Goal: Contribute content: Contribute content

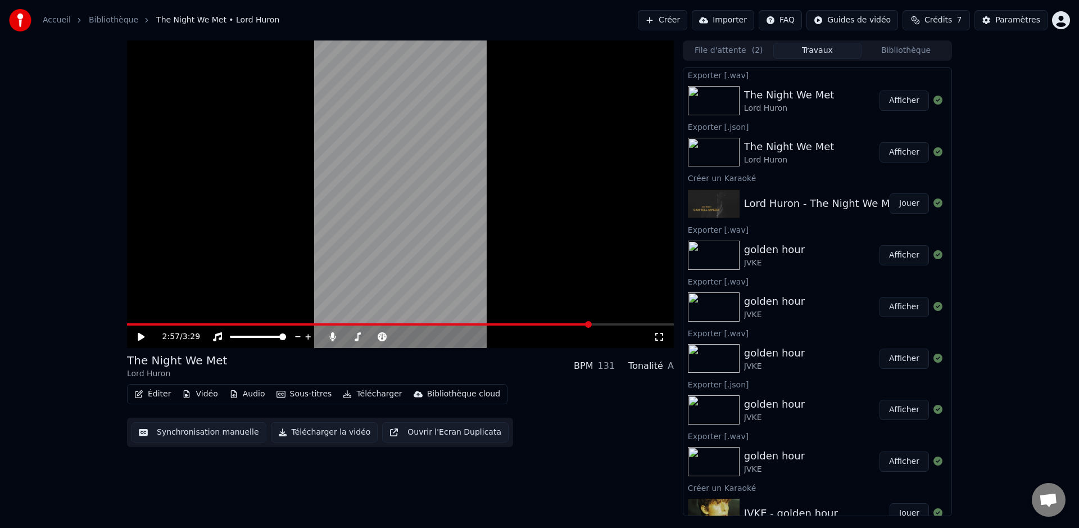
click at [671, 18] on button "Créer" at bounding box center [662, 20] width 49 height 20
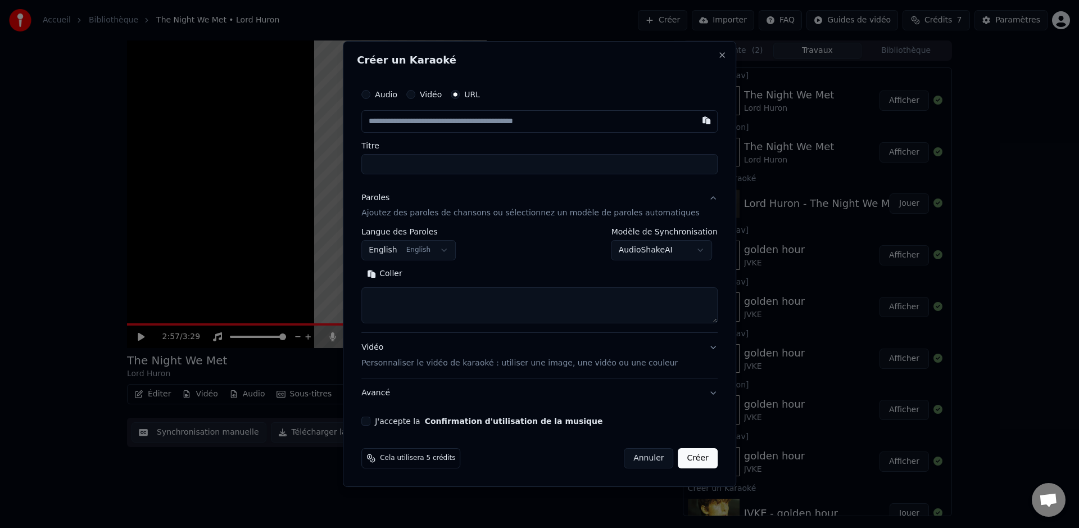
click at [434, 161] on input "Titre" at bounding box center [539, 164] width 356 height 20
paste input "**********"
type input "**********"
click at [440, 131] on input "text" at bounding box center [539, 121] width 356 height 22
click at [450, 116] on input "text" at bounding box center [539, 121] width 356 height 22
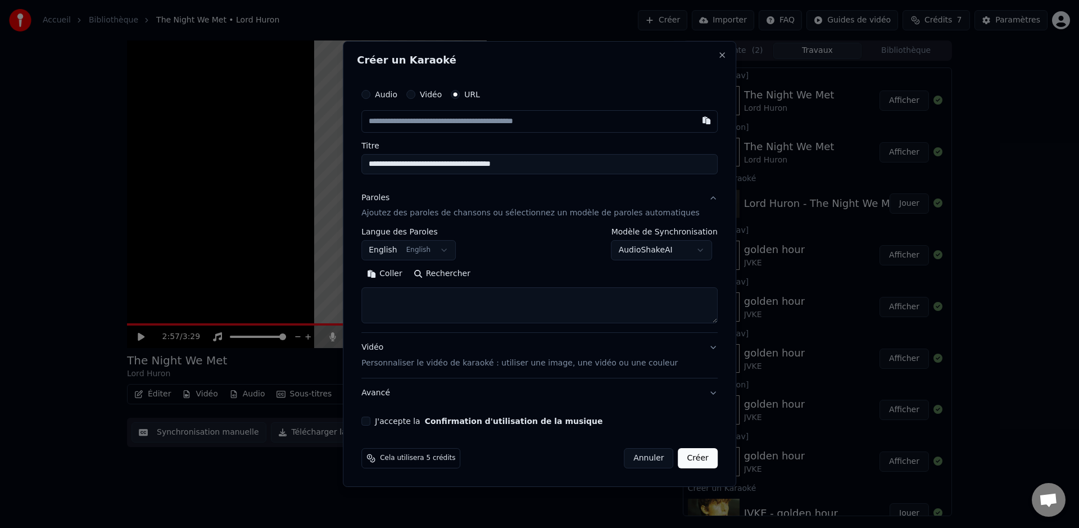
paste input "**********"
type input "**********"
click at [567, 144] on label "Titre" at bounding box center [539, 146] width 356 height 8
click at [567, 154] on input "**********" at bounding box center [539, 164] width 356 height 20
type input "**********"
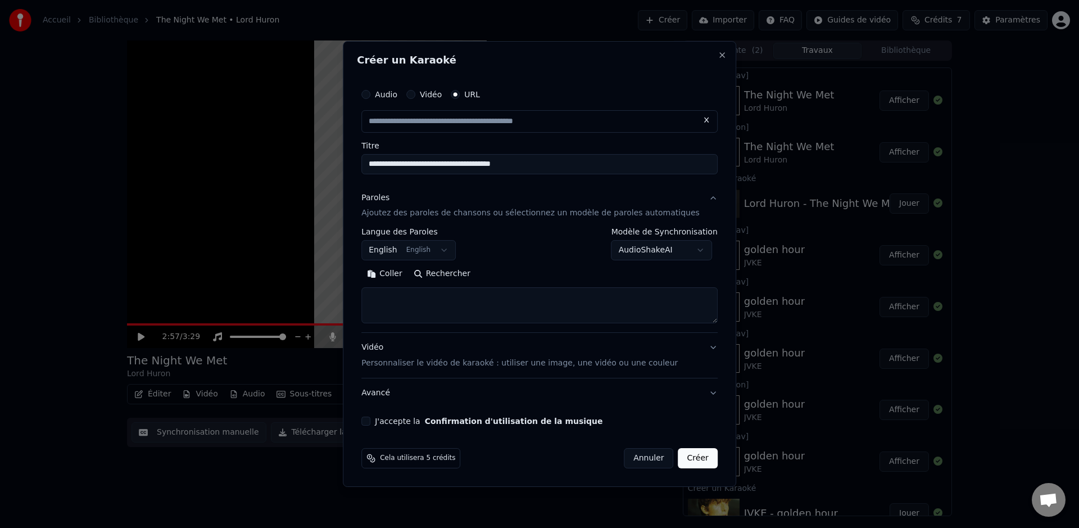
type input "**********"
drag, startPoint x: 533, startPoint y: 166, endPoint x: 330, endPoint y: 165, distance: 202.2
click at [330, 165] on body "**********" at bounding box center [539, 264] width 1079 height 528
drag, startPoint x: 504, startPoint y: 143, endPoint x: 503, endPoint y: 154, distance: 10.7
click at [504, 143] on label "Titre" at bounding box center [539, 146] width 356 height 8
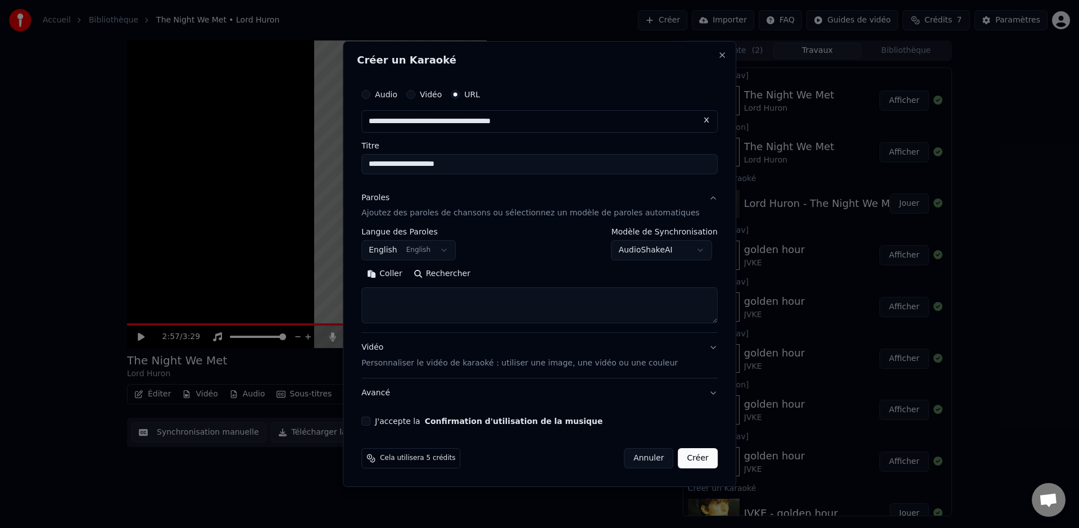
click at [504, 154] on input "**********" at bounding box center [539, 164] width 356 height 20
click at [499, 162] on input "**********" at bounding box center [539, 164] width 356 height 20
click at [449, 270] on button "Rechercher" at bounding box center [442, 274] width 68 height 18
click at [381, 420] on div "J'accepte la Confirmation d'utilisation de la musique" at bounding box center [539, 420] width 356 height 9
click at [370, 421] on button "J'accepte la Confirmation d'utilisation de la musique" at bounding box center [365, 420] width 9 height 9
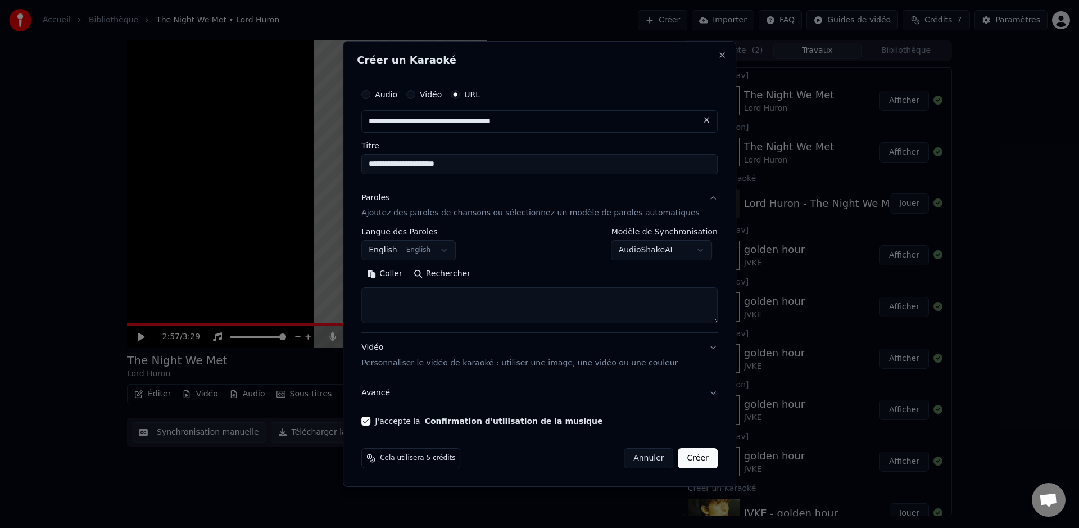
click at [703, 324] on div "**********" at bounding box center [539, 280] width 356 height 104
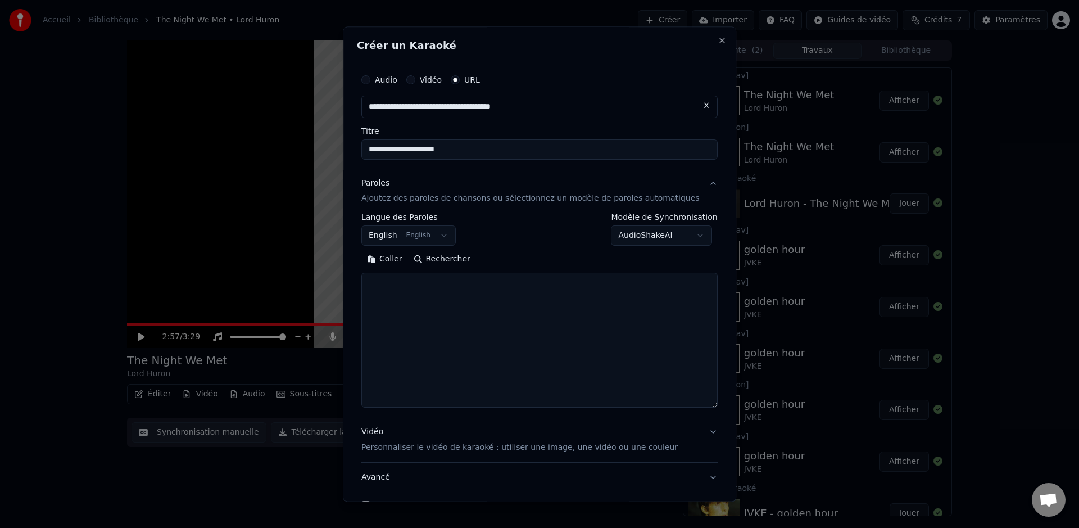
drag, startPoint x: 702, startPoint y: 321, endPoint x: 575, endPoint y: 302, distance: 129.0
click at [688, 408] on textarea at bounding box center [539, 340] width 356 height 135
click at [451, 257] on button "Rechercher" at bounding box center [442, 260] width 68 height 18
click at [496, 300] on textarea at bounding box center [539, 346] width 356 height 146
click at [449, 333] on textarea at bounding box center [539, 346] width 356 height 146
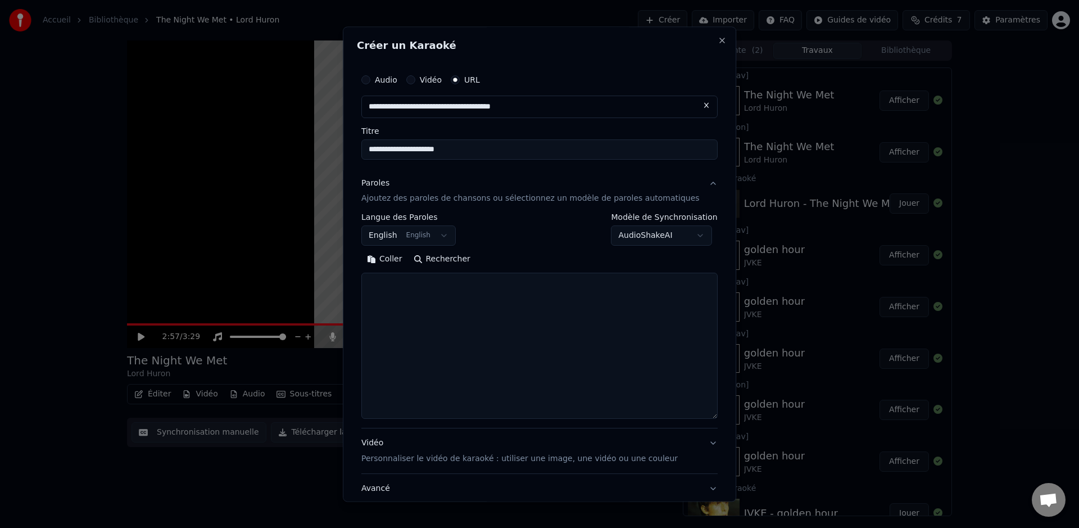
paste textarea "**********"
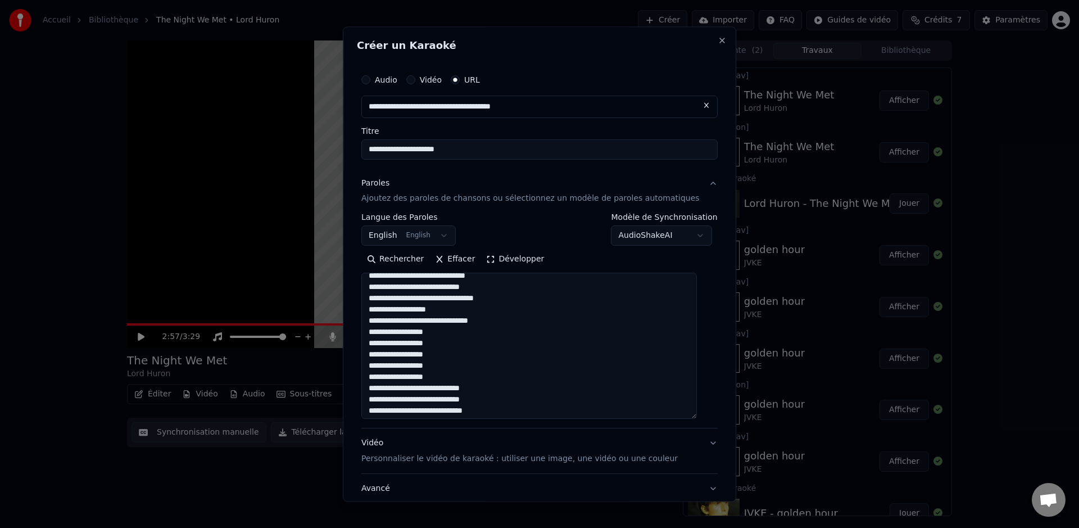
scroll to position [348, 0]
drag, startPoint x: 454, startPoint y: 373, endPoint x: 411, endPoint y: 371, distance: 43.9
click at [411, 371] on textarea at bounding box center [528, 346] width 335 height 146
click at [466, 374] on textarea at bounding box center [528, 346] width 335 height 146
drag, startPoint x: 464, startPoint y: 374, endPoint x: 413, endPoint y: 375, distance: 51.1
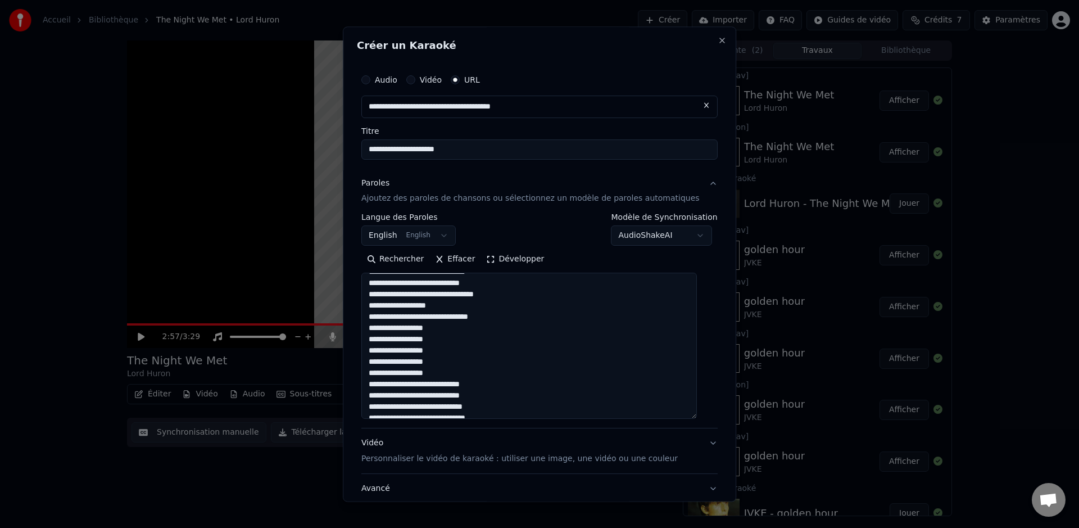
click at [412, 374] on textarea at bounding box center [528, 346] width 335 height 146
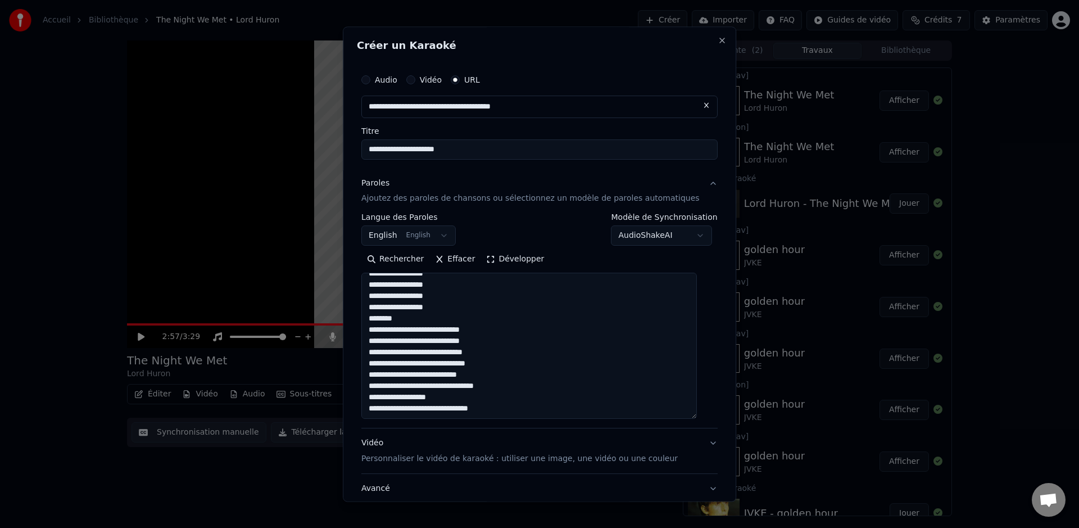
type textarea "**********"
click at [567, 245] on div "**********" at bounding box center [539, 229] width 356 height 33
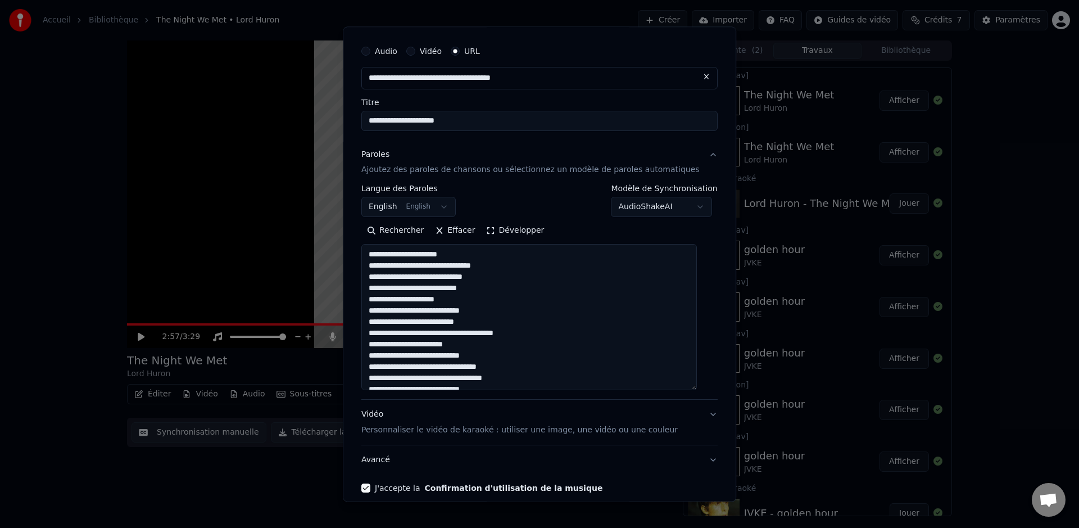
scroll to position [81, 0]
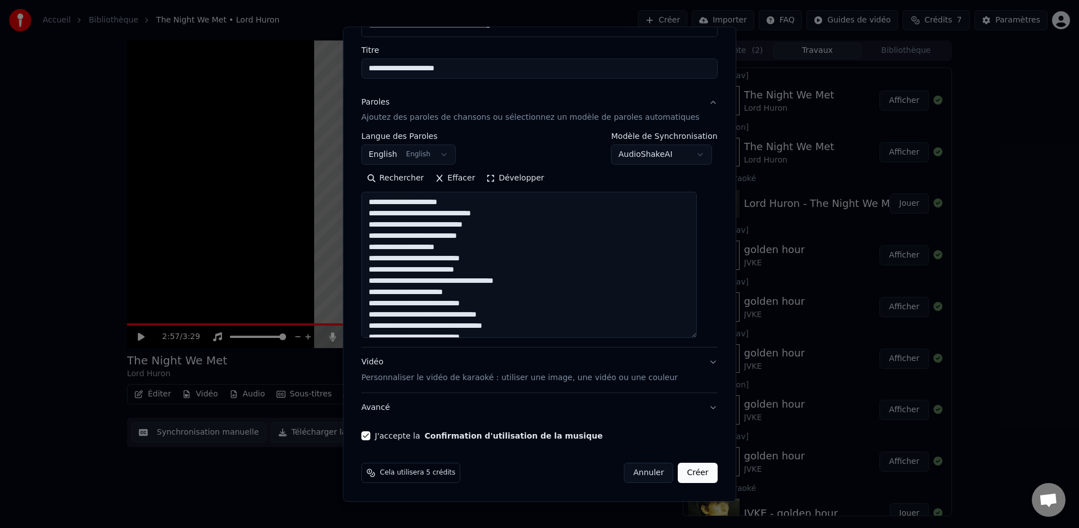
click at [685, 472] on button "Créer" at bounding box center [697, 473] width 39 height 20
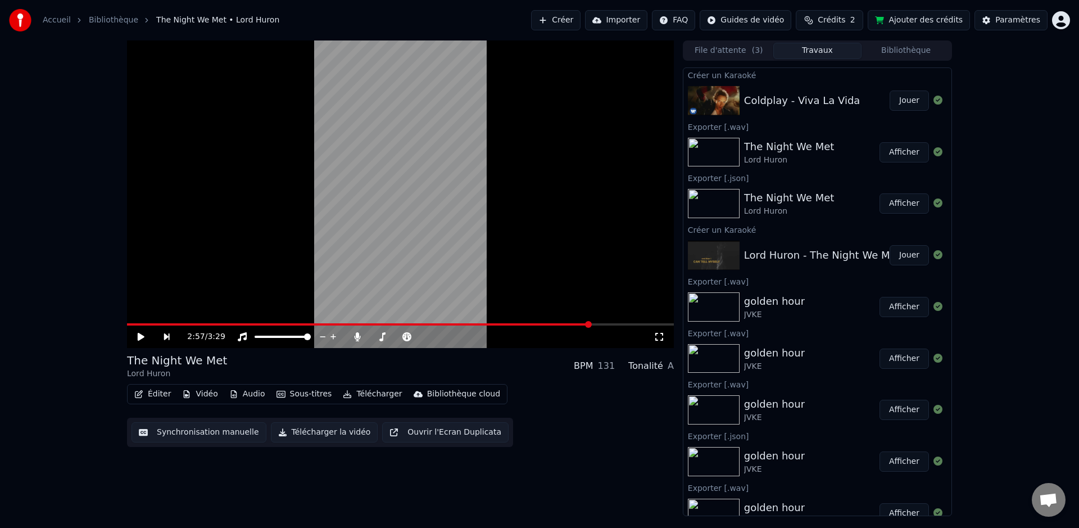
click at [765, 83] on div "[PERSON_NAME] - Viva La Vida Jouer" at bounding box center [817, 100] width 268 height 38
click at [1019, 108] on div "2:57 / 3:29 The Night We Met Lord Huron BPM 131 Tonalité A Éditer Vidéo Audio S…" at bounding box center [539, 277] width 1079 height 475
click at [898, 102] on button "Jouer" at bounding box center [908, 100] width 39 height 20
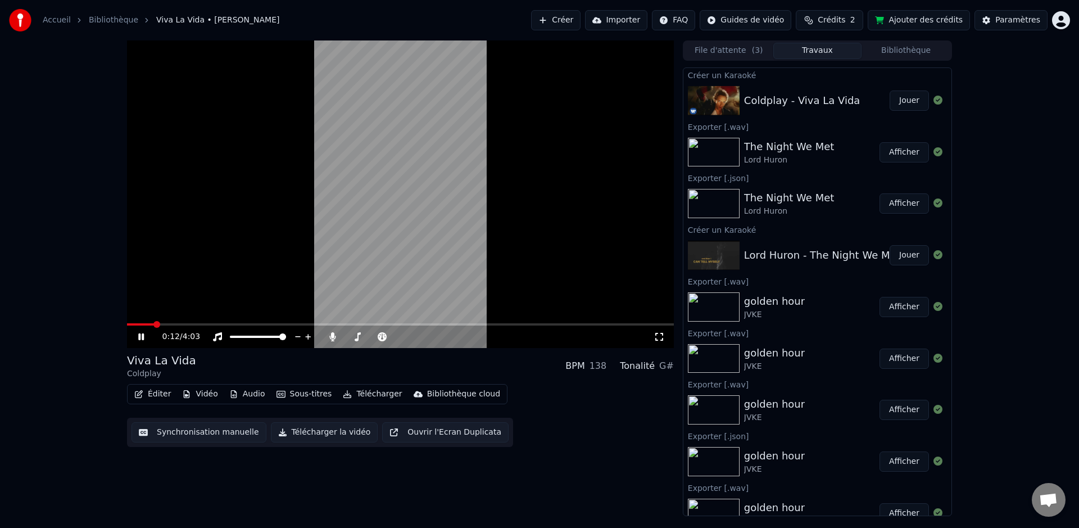
click at [154, 324] on span at bounding box center [400, 324] width 547 height 2
click at [388, 338] on span at bounding box center [385, 336] width 7 height 7
click at [162, 323] on span at bounding box center [145, 324] width 36 height 2
click at [157, 322] on video at bounding box center [400, 193] width 547 height 307
click at [153, 324] on span at bounding box center [140, 324] width 27 height 2
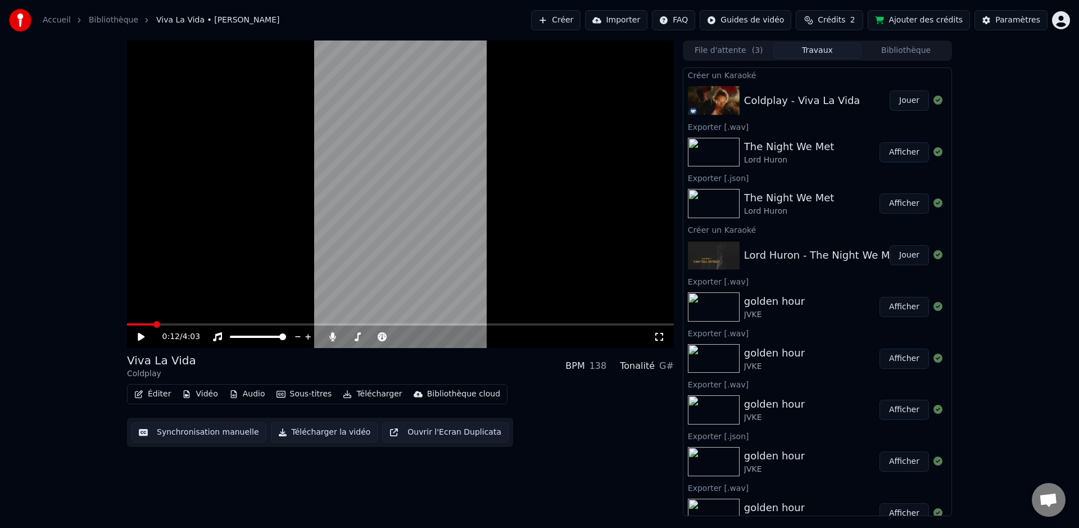
click at [127, 334] on div "0:12 / 4:03" at bounding box center [400, 336] width 547 height 22
click at [137, 338] on icon at bounding box center [149, 336] width 26 height 9
click at [372, 338] on span at bounding box center [373, 336] width 7 height 7
click at [149, 323] on span at bounding box center [149, 324] width 44 height 2
click at [367, 338] on span at bounding box center [368, 336] width 7 height 7
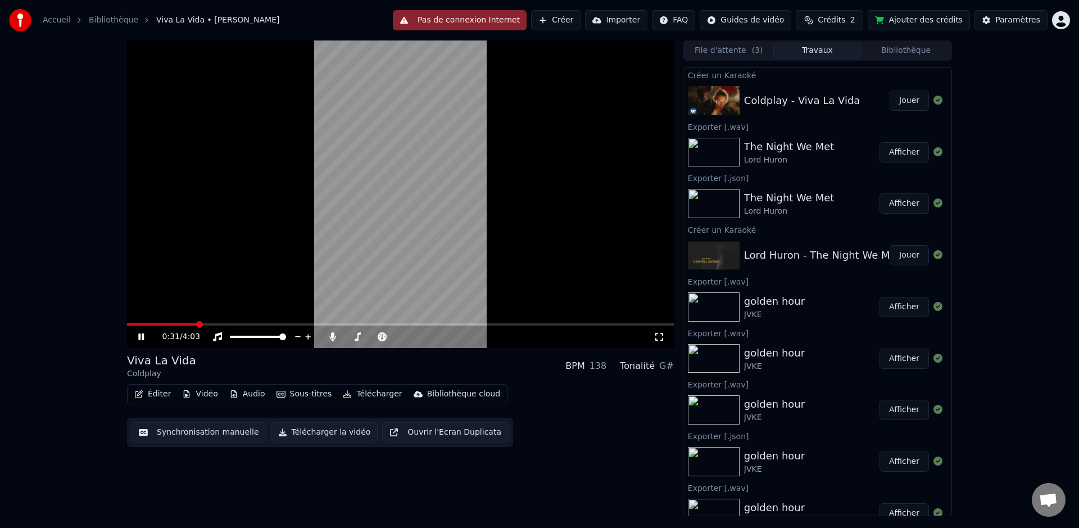
click at [59, 288] on div "0:31 / 4:03 Viva La Vida [PERSON_NAME] BPM 138 Tonalité G# Éditer Vidéo Audio S…" at bounding box center [539, 277] width 1079 height 475
click at [413, 335] on icon at bounding box center [413, 336] width 11 height 11
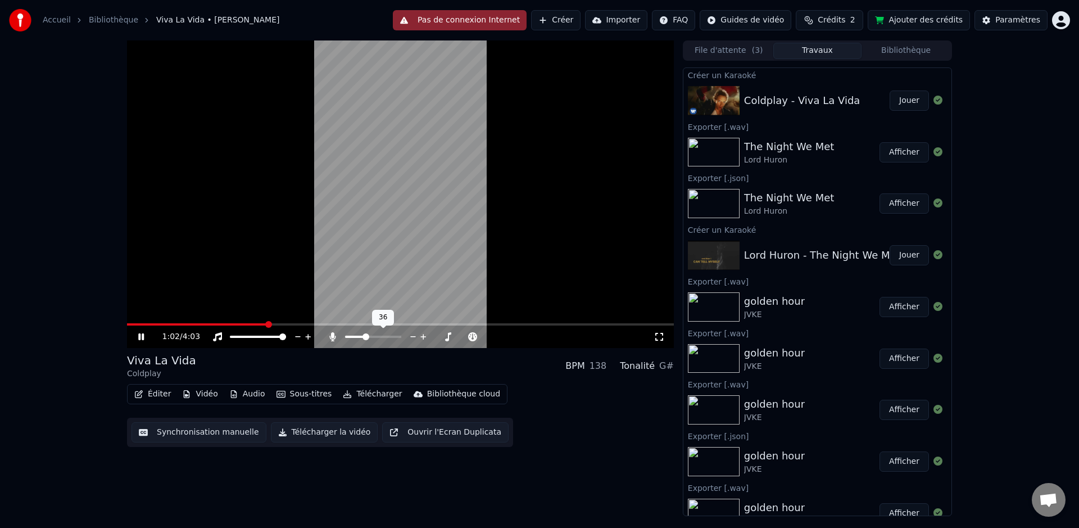
click at [413, 335] on icon at bounding box center [413, 336] width 11 height 11
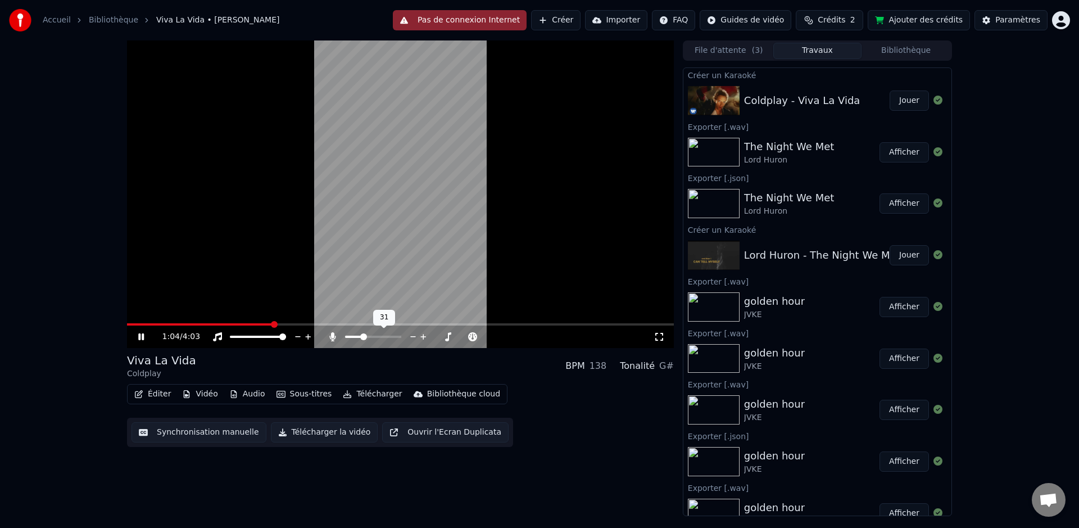
click at [413, 335] on icon at bounding box center [413, 336] width 11 height 11
click at [403, 324] on span at bounding box center [400, 324] width 547 height 2
click at [447, 323] on span at bounding box center [400, 324] width 547 height 2
click at [480, 325] on span at bounding box center [400, 324] width 547 height 2
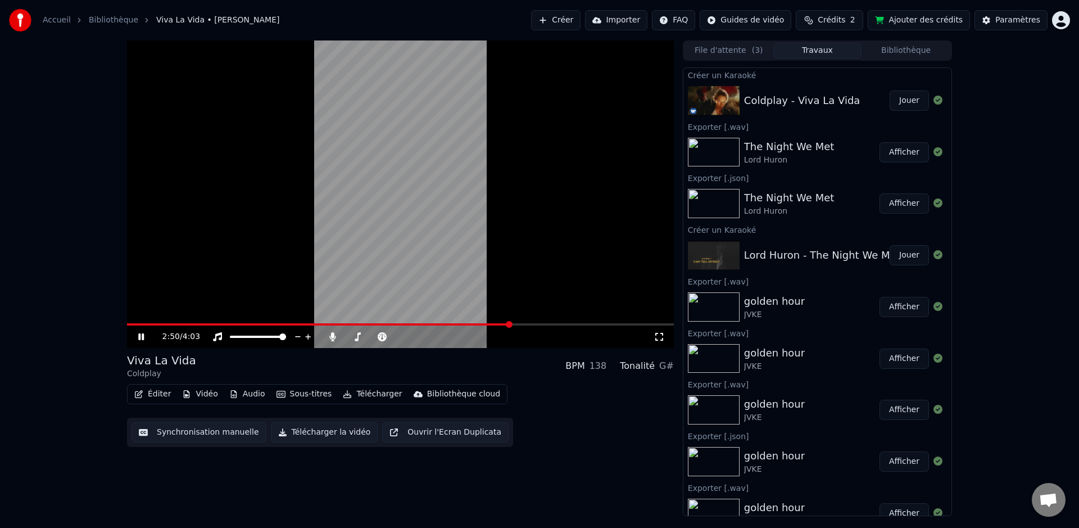
click at [516, 325] on span at bounding box center [400, 324] width 547 height 2
click at [521, 324] on span at bounding box center [400, 324] width 547 height 2
click at [526, 325] on span at bounding box center [400, 324] width 547 height 2
click at [138, 336] on icon at bounding box center [141, 336] width 6 height 7
click at [225, 435] on button "Synchronisation manuelle" at bounding box center [198, 432] width 135 height 20
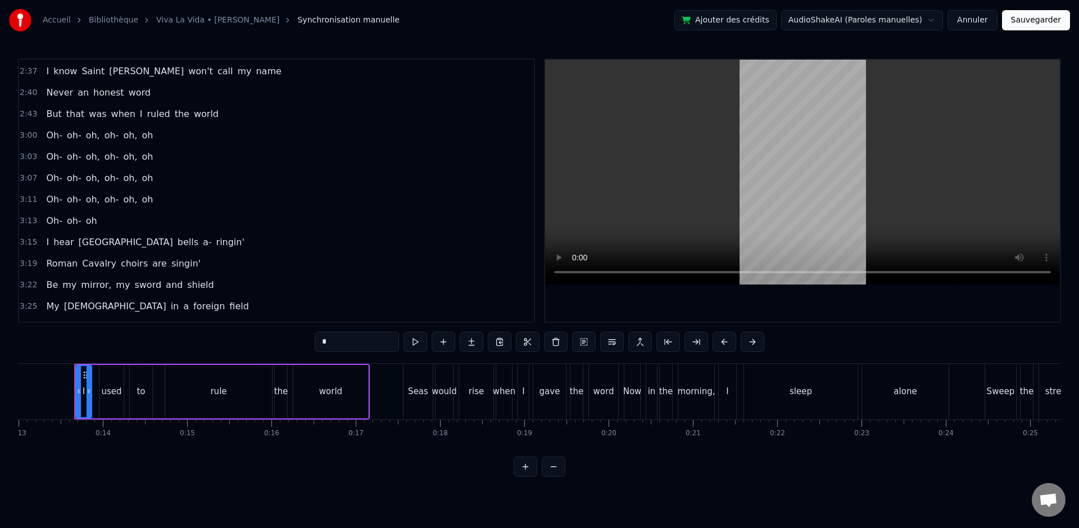
scroll to position [693, 0]
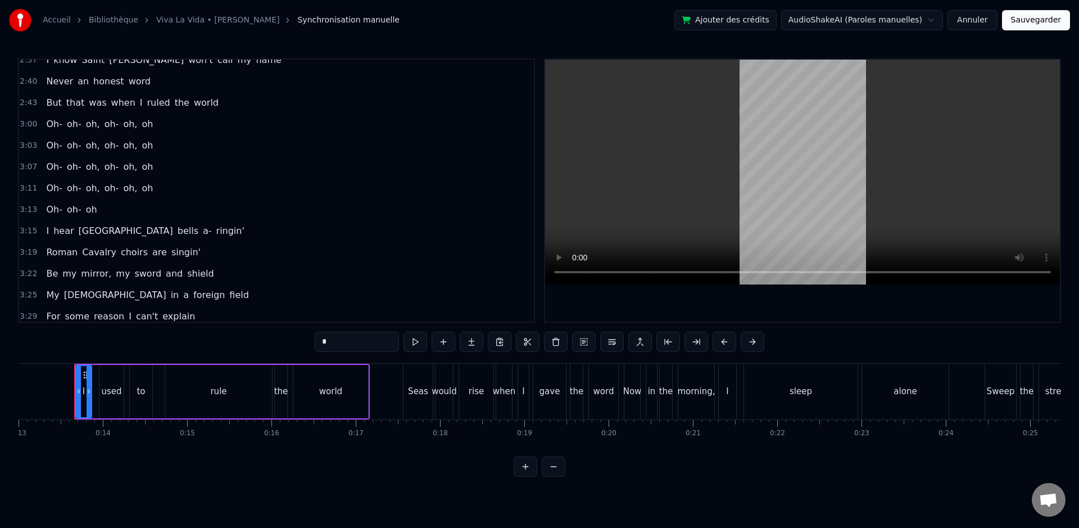
click at [164, 125] on div "3:00 Oh- oh- oh, oh- oh, [GEOGRAPHIC_DATA]" at bounding box center [276, 123] width 515 height 21
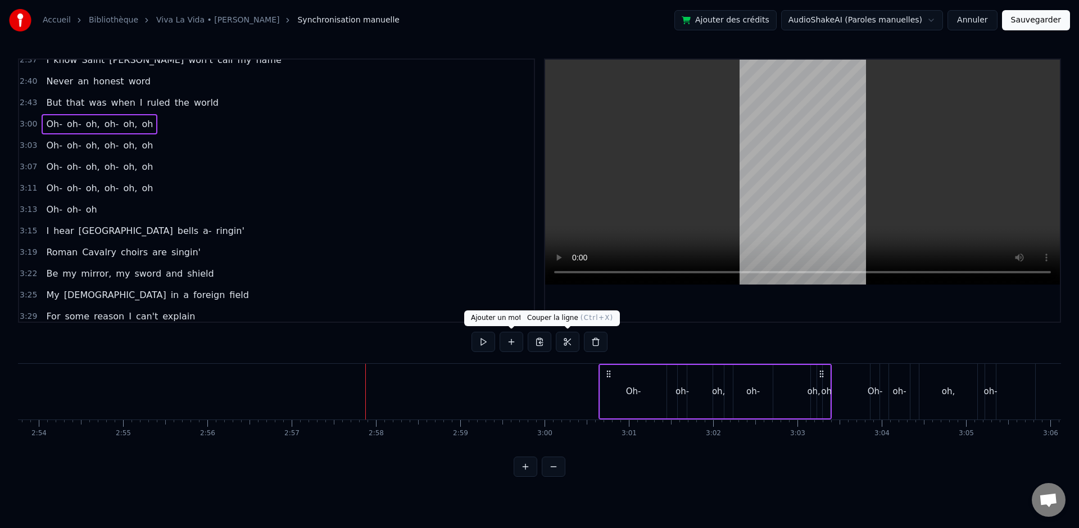
scroll to position [0, 14932]
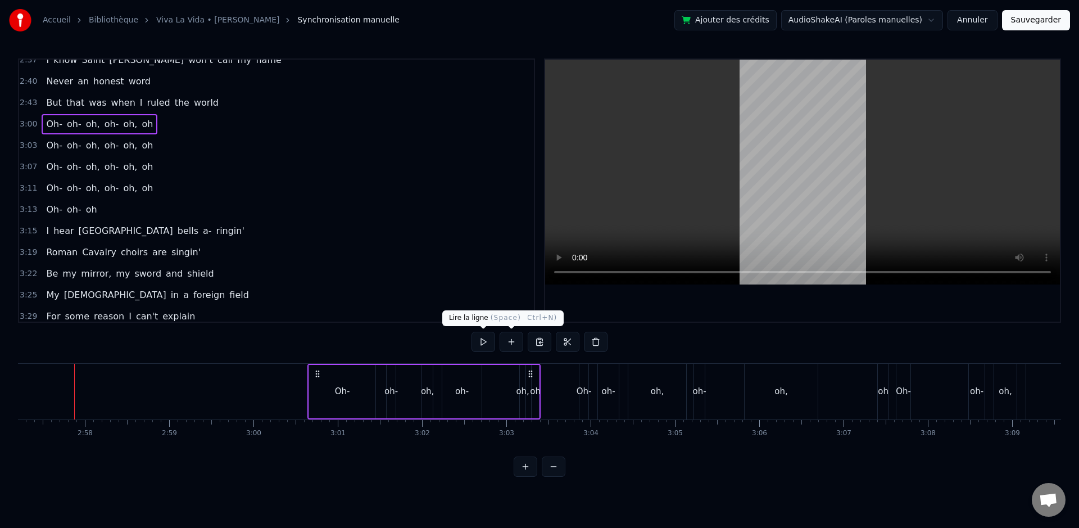
click at [475, 339] on button at bounding box center [483, 341] width 24 height 20
click at [478, 340] on button at bounding box center [483, 341] width 24 height 20
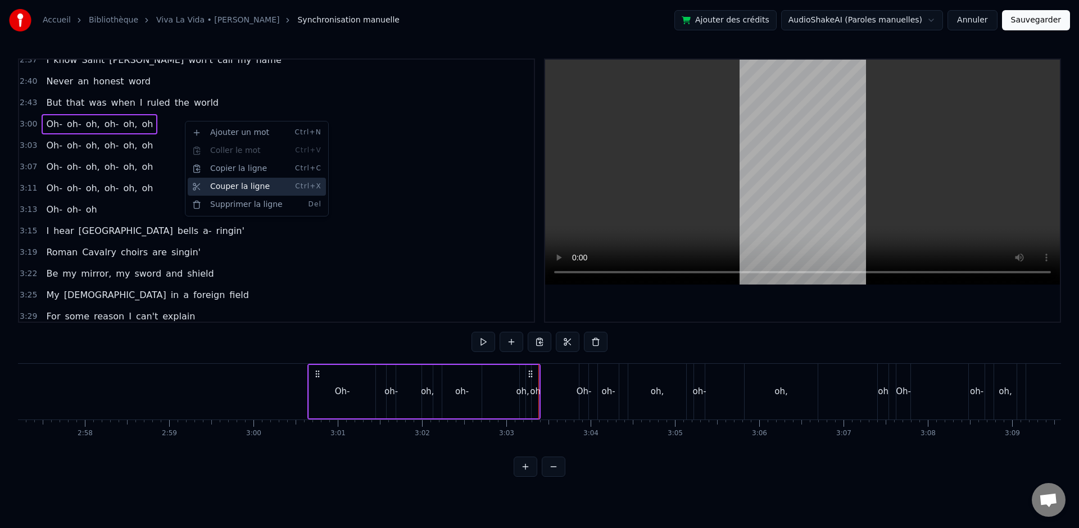
click at [224, 186] on div "Couper la ligne Ctrl+X" at bounding box center [257, 187] width 138 height 18
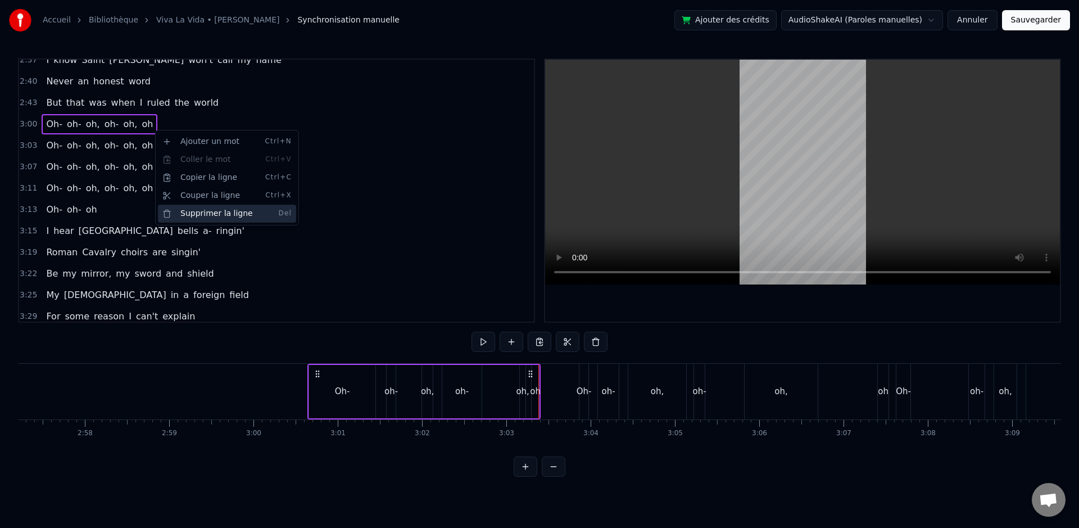
click at [192, 209] on div "Supprimer la ligne Del" at bounding box center [227, 213] width 138 height 18
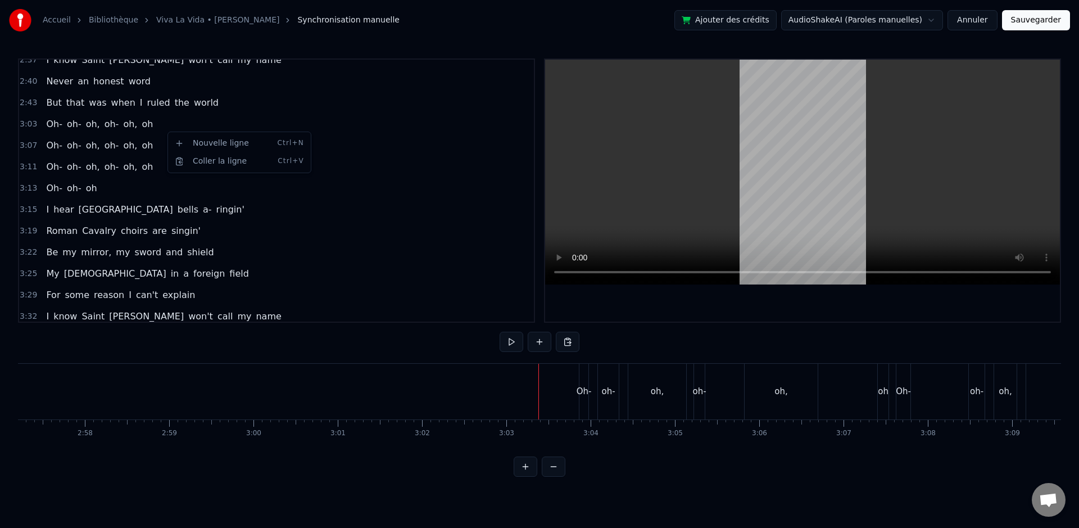
click at [160, 126] on div "3:03 Oh- oh- oh, oh- oh, [GEOGRAPHIC_DATA]" at bounding box center [276, 123] width 515 height 21
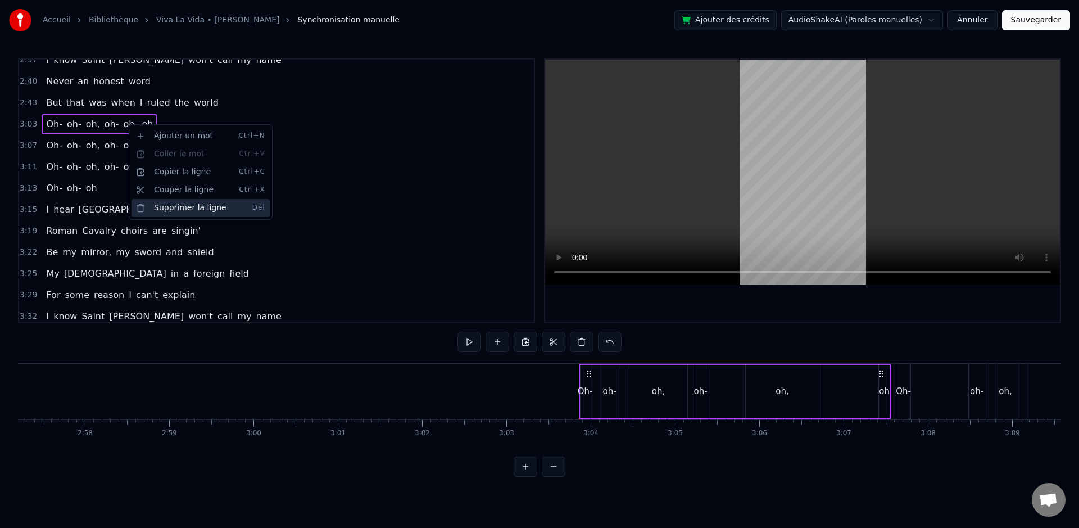
click at [173, 210] on div "Supprimer la ligne Del" at bounding box center [200, 208] width 138 height 18
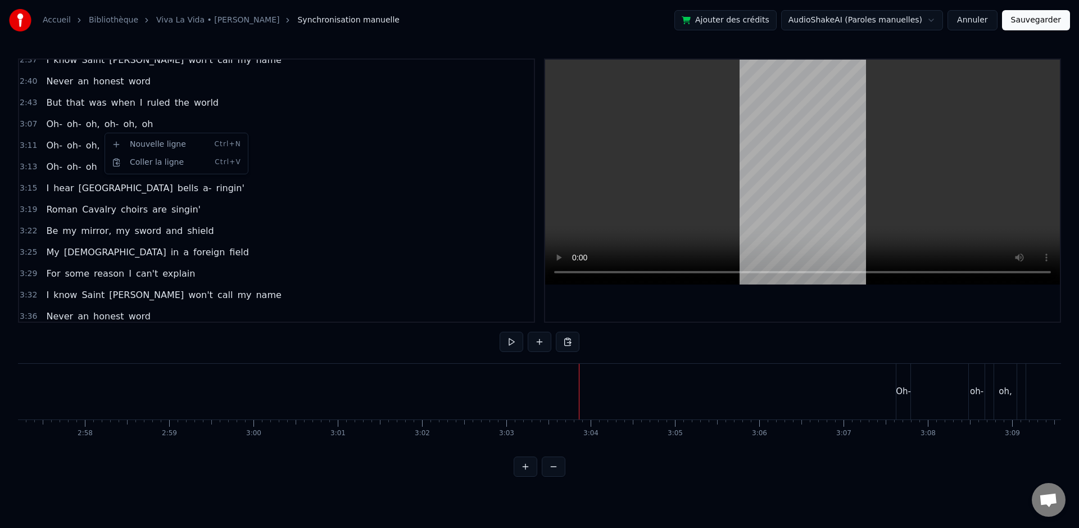
click at [83, 122] on html "Accueil Bibliothèque Viva La Vida • [PERSON_NAME] Synchronisation manuelle Ajou…" at bounding box center [539, 247] width 1079 height 494
click at [37, 111] on html "Accueil Bibliothèque Viva La Vida • [PERSON_NAME] Synchronisation manuelle Ajou…" at bounding box center [539, 247] width 1079 height 494
click at [24, 125] on span "3:07" at bounding box center [28, 124] width 17 height 11
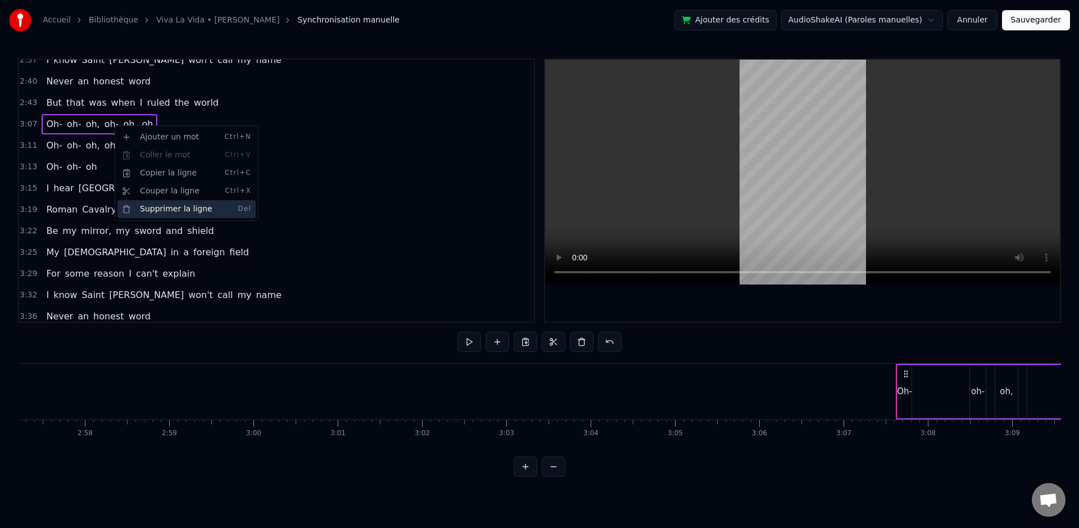
click at [156, 210] on div "Supprimer la ligne Del" at bounding box center [186, 209] width 138 height 18
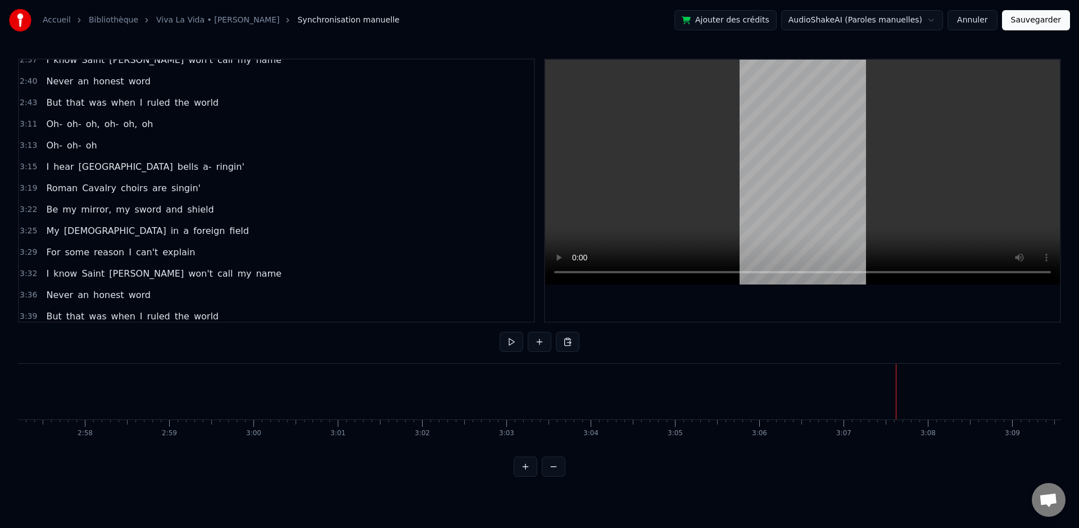
click at [165, 131] on div "3:11 Oh- oh- oh, oh- oh, [GEOGRAPHIC_DATA]" at bounding box center [276, 123] width 515 height 21
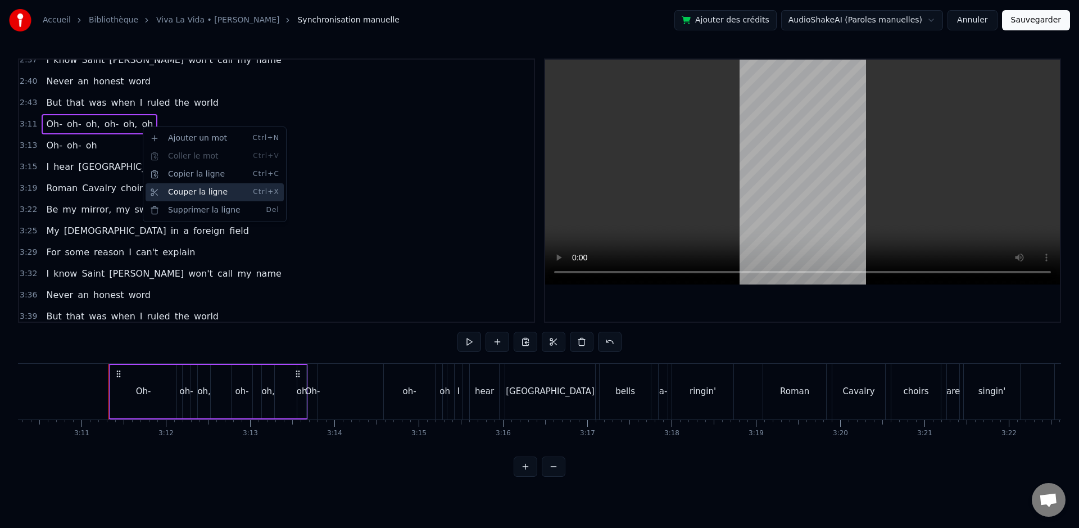
scroll to position [0, 16066]
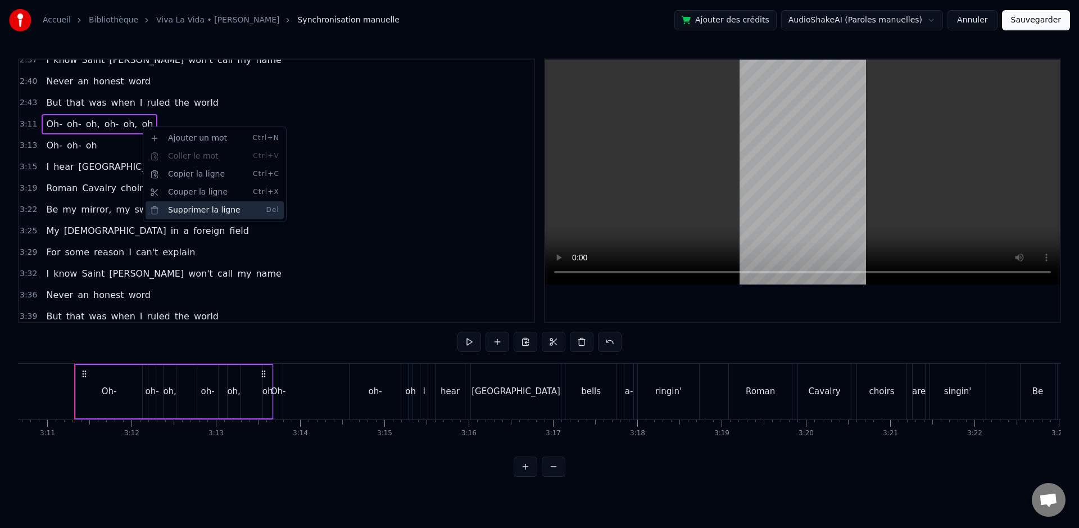
click at [172, 210] on div "Supprimer la ligne Del" at bounding box center [214, 210] width 138 height 18
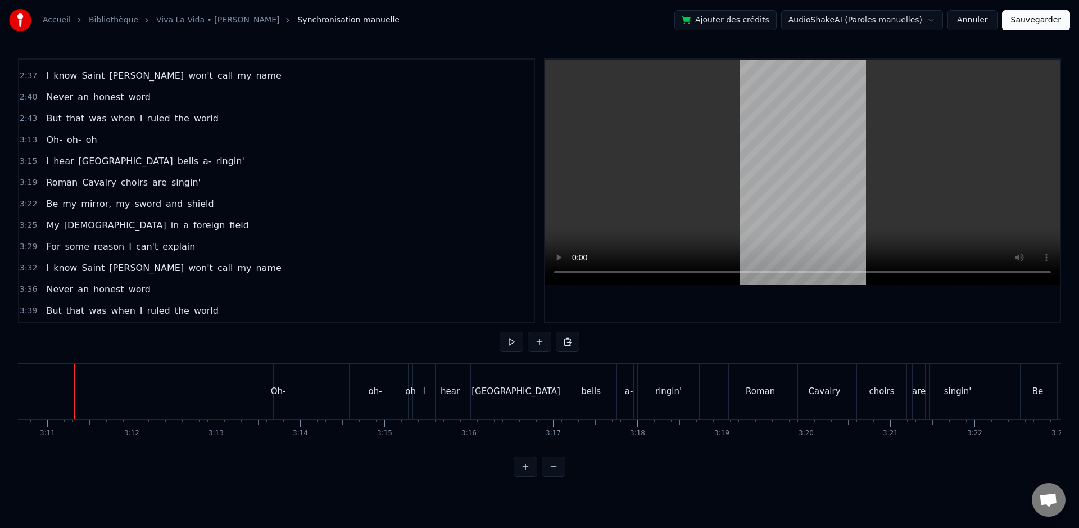
click at [125, 141] on div "3:13 Oh- oh- oh" at bounding box center [276, 139] width 515 height 21
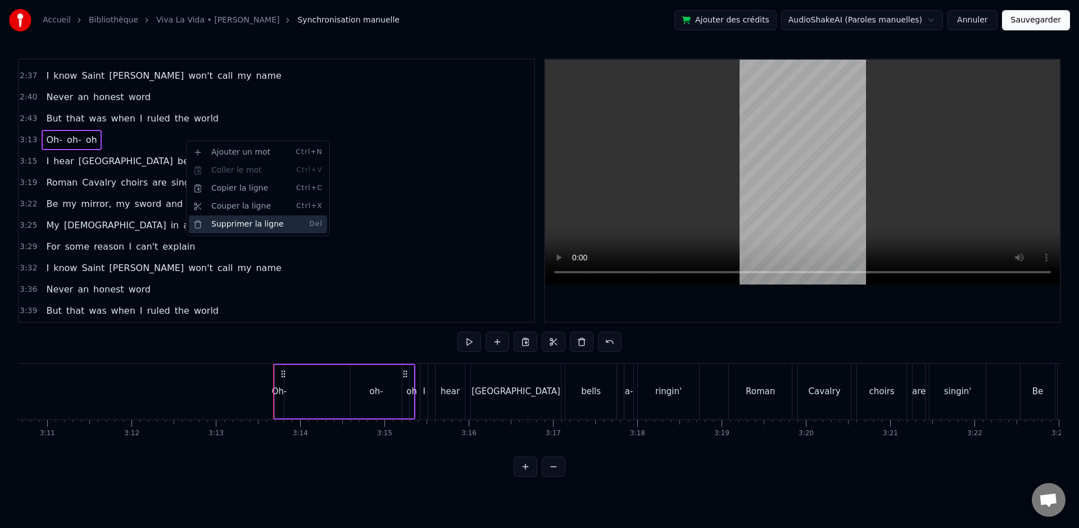
drag, startPoint x: 213, startPoint y: 226, endPoint x: 221, endPoint y: 229, distance: 8.4
click at [213, 226] on div "Supprimer la ligne Del" at bounding box center [258, 224] width 138 height 18
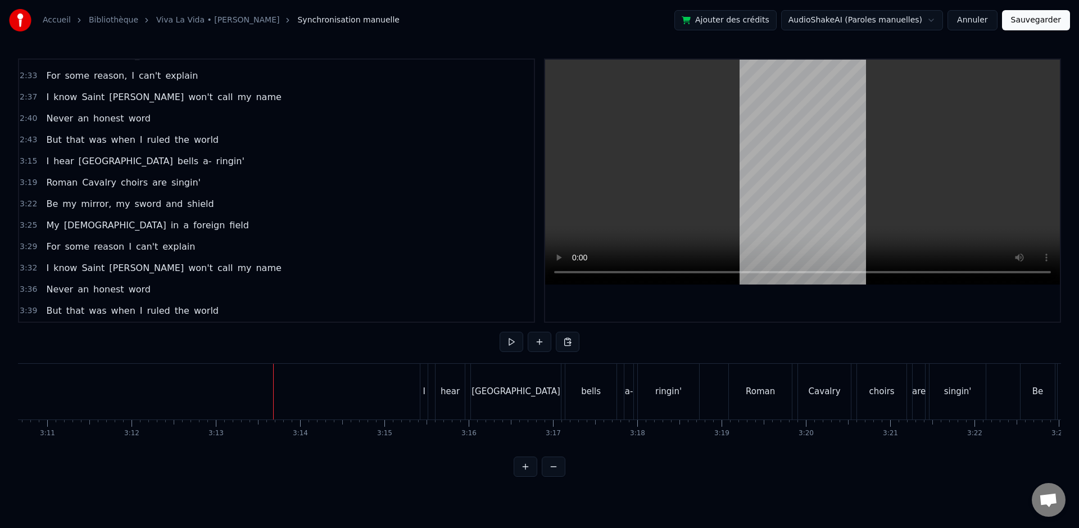
click at [492, 350] on div "0:13 I used to rule the world 0:17 Seas would rise when I gave the word 0:20 No…" at bounding box center [539, 267] width 1043 height 418
click at [497, 348] on div "0:13 I used to rule the world 0:17 Seas would rise when I gave the word 0:20 No…" at bounding box center [539, 267] width 1043 height 418
click at [502, 345] on button at bounding box center [511, 341] width 24 height 20
click at [515, 348] on button at bounding box center [511, 341] width 24 height 20
click at [1032, 25] on button "Sauvegarder" at bounding box center [1036, 20] width 68 height 20
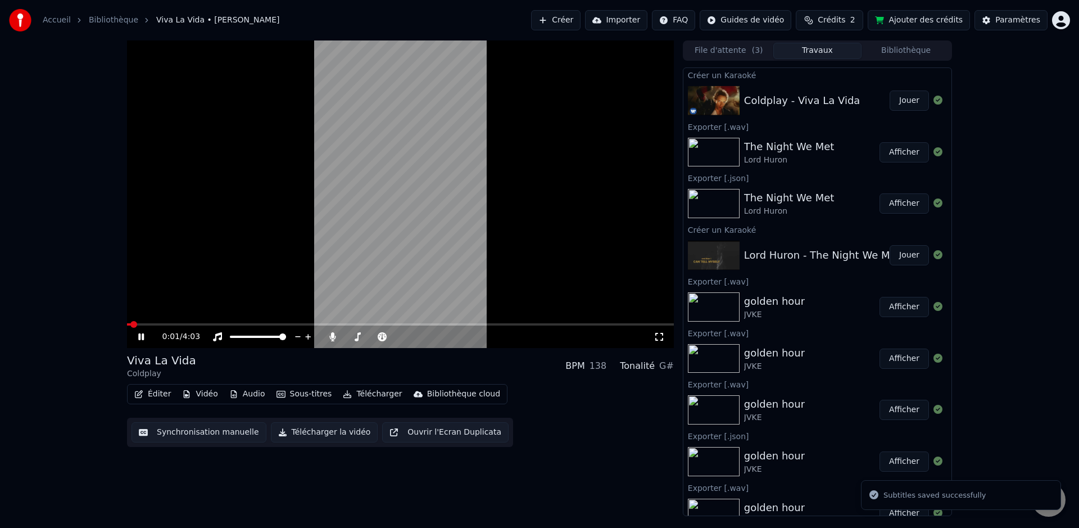
click at [371, 184] on video at bounding box center [400, 193] width 547 height 307
click at [372, 397] on button "Télécharger" at bounding box center [372, 394] width 68 height 16
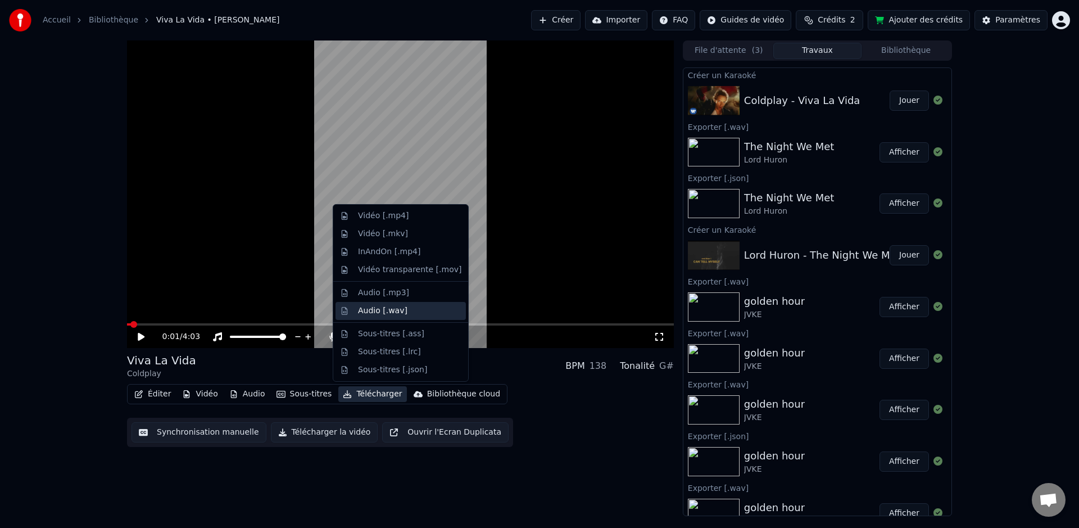
click at [405, 311] on div "Audio [.wav]" at bounding box center [409, 310] width 103 height 11
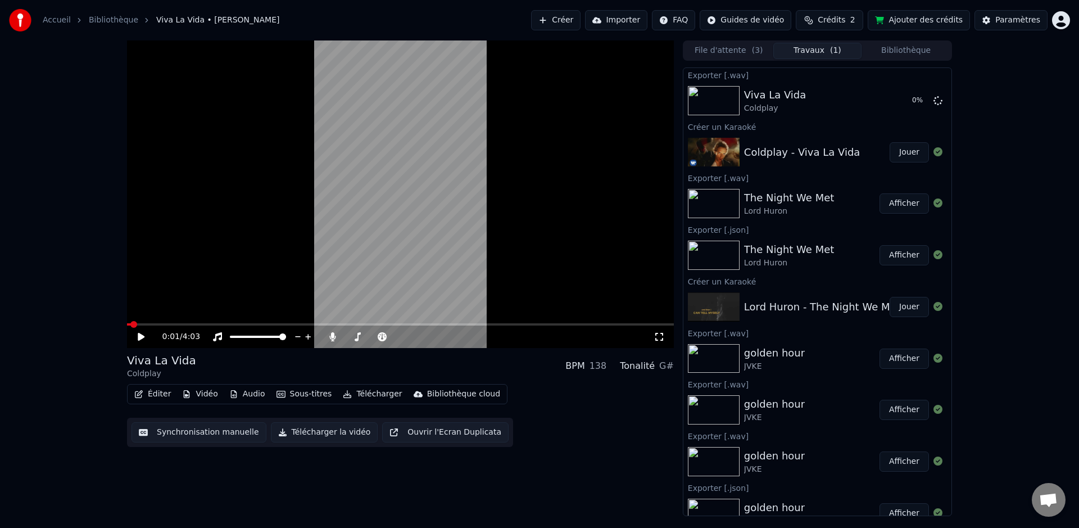
click at [377, 398] on button "Télécharger" at bounding box center [372, 394] width 68 height 16
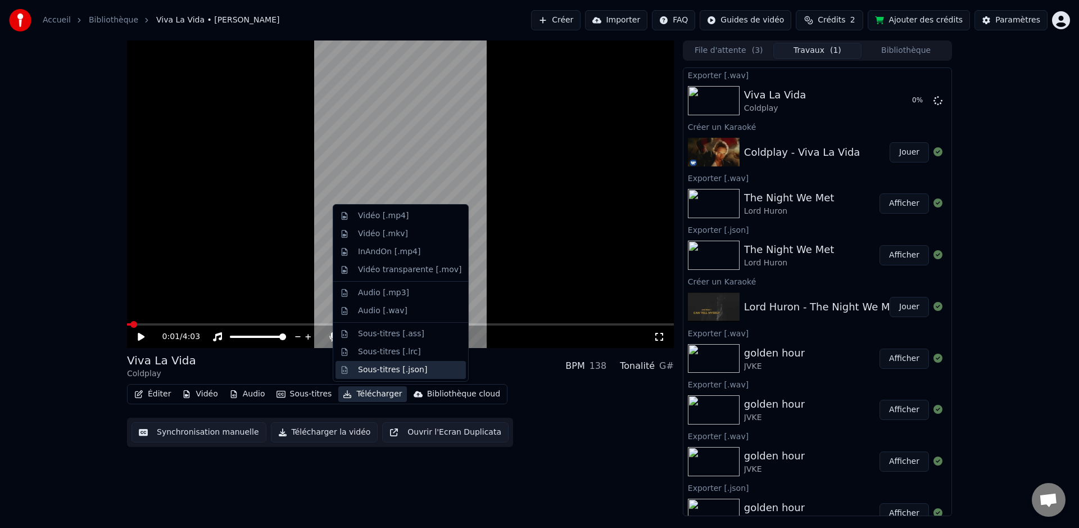
click at [380, 372] on div "Sous-titres [.json]" at bounding box center [392, 369] width 69 height 11
